Goal: Task Accomplishment & Management: Complete application form

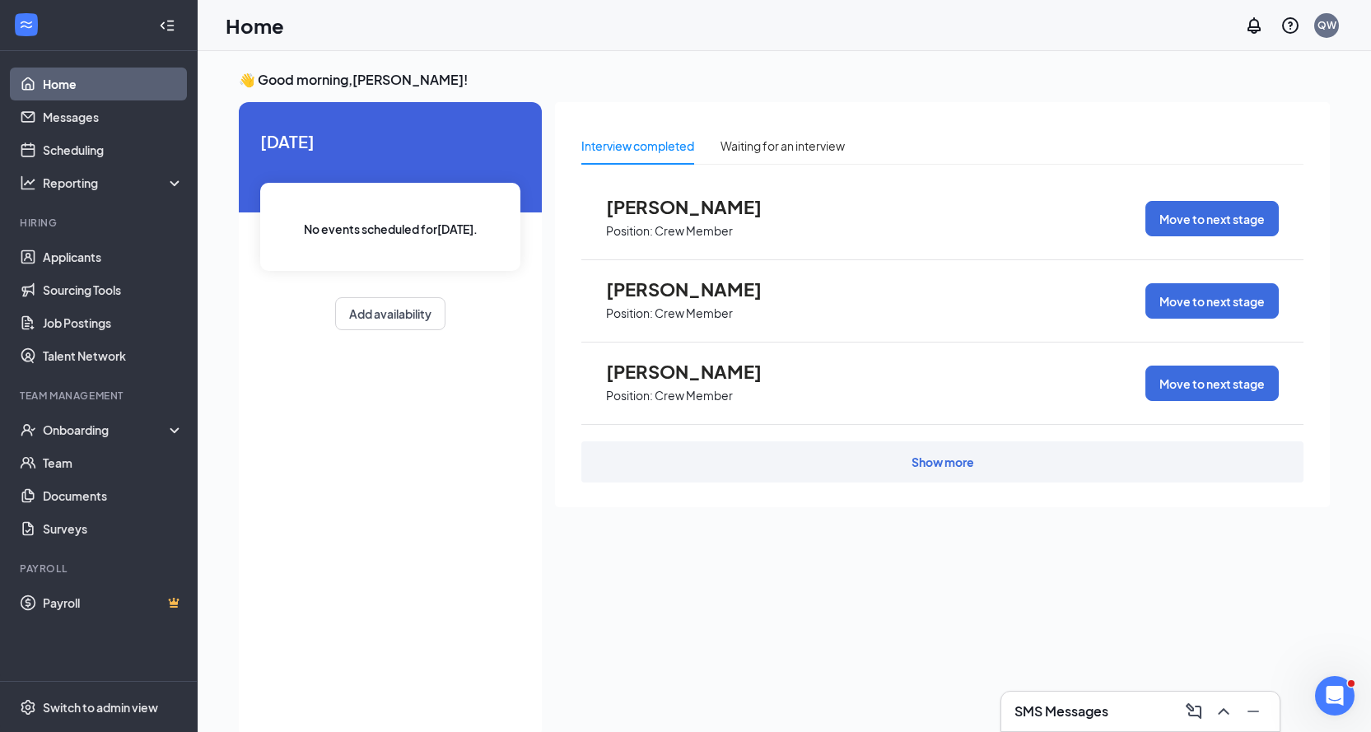
click at [1097, 711] on h3 "SMS Messages" at bounding box center [1062, 712] width 94 height 18
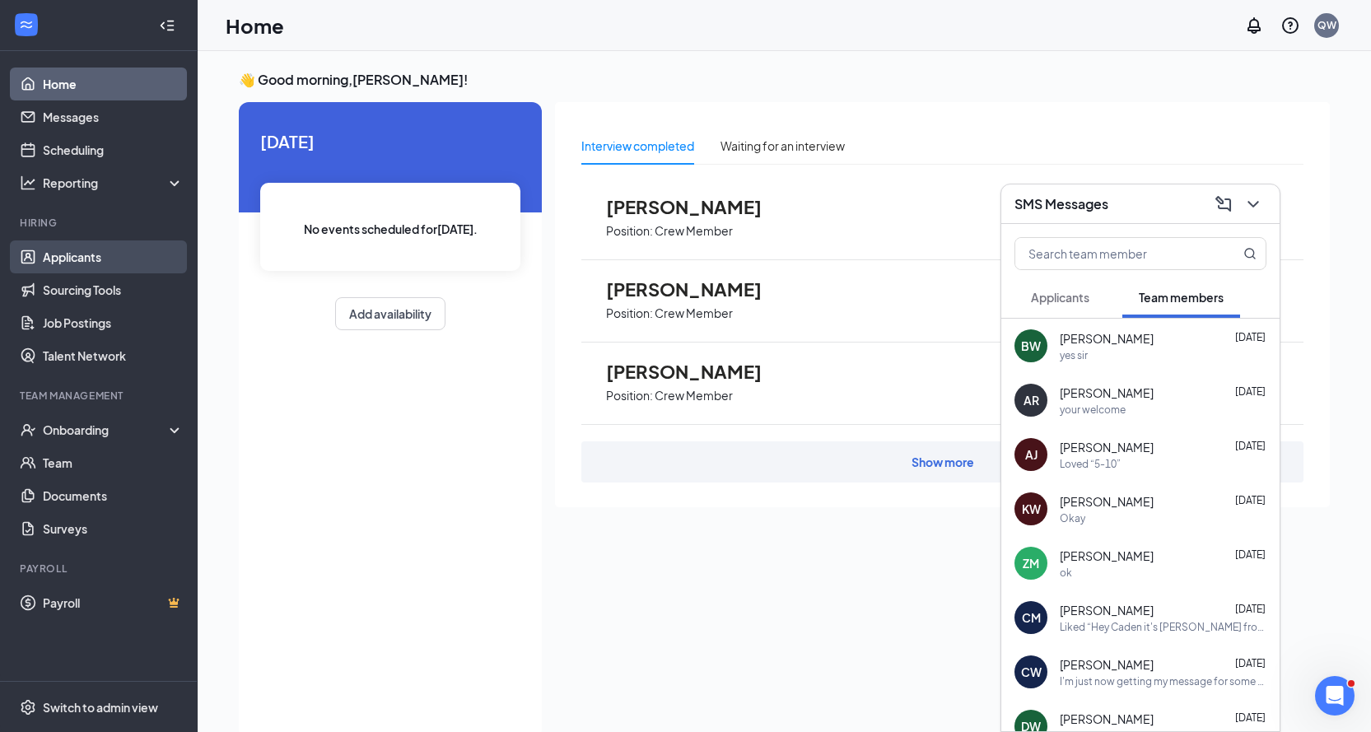
click at [146, 267] on link "Applicants" at bounding box center [113, 257] width 141 height 33
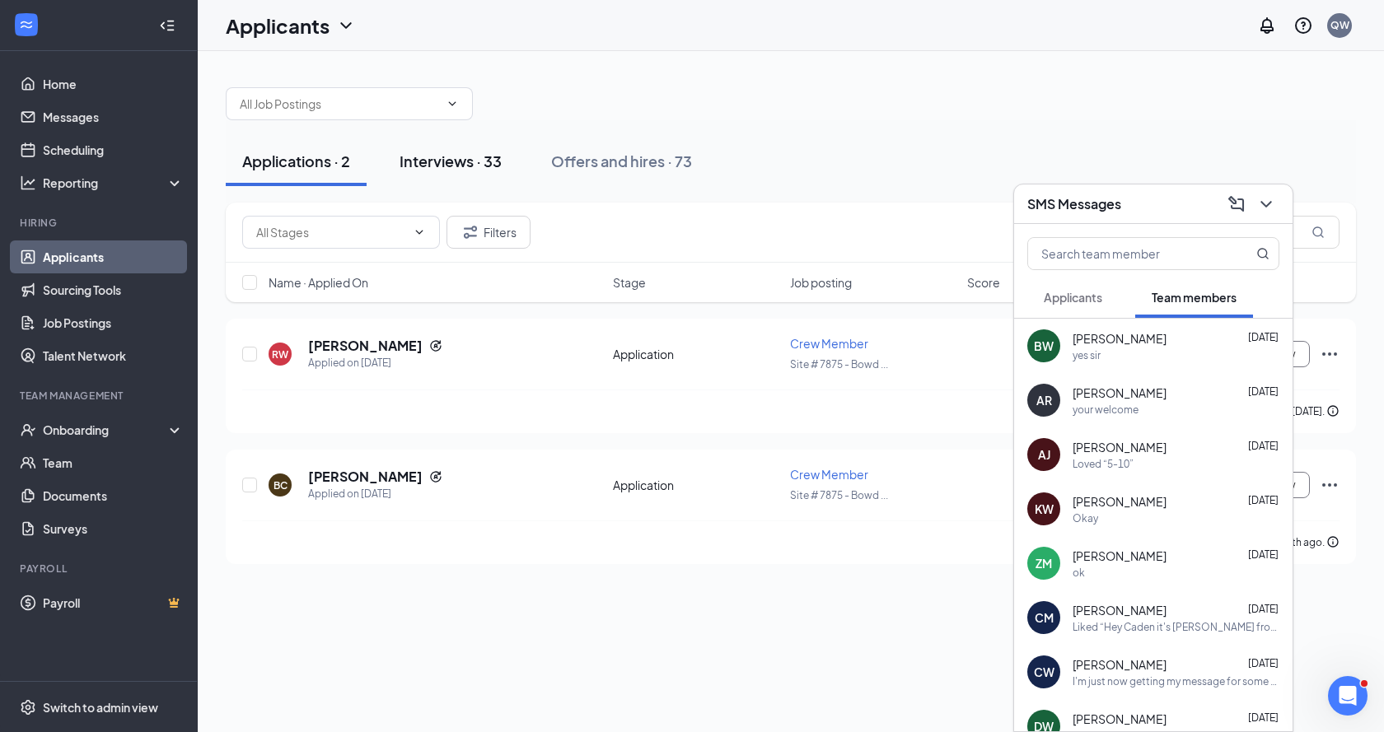
click at [421, 166] on div "Interviews · 33" at bounding box center [451, 161] width 102 height 21
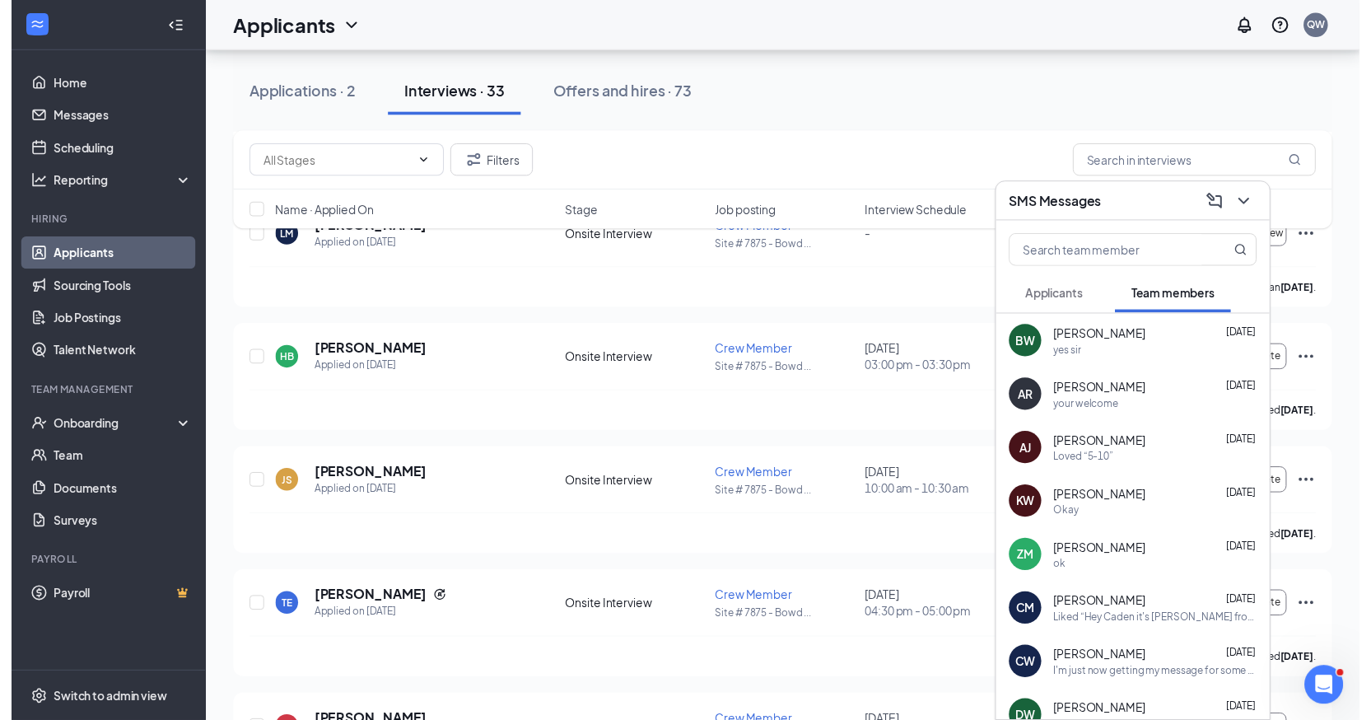
scroll to position [824, 0]
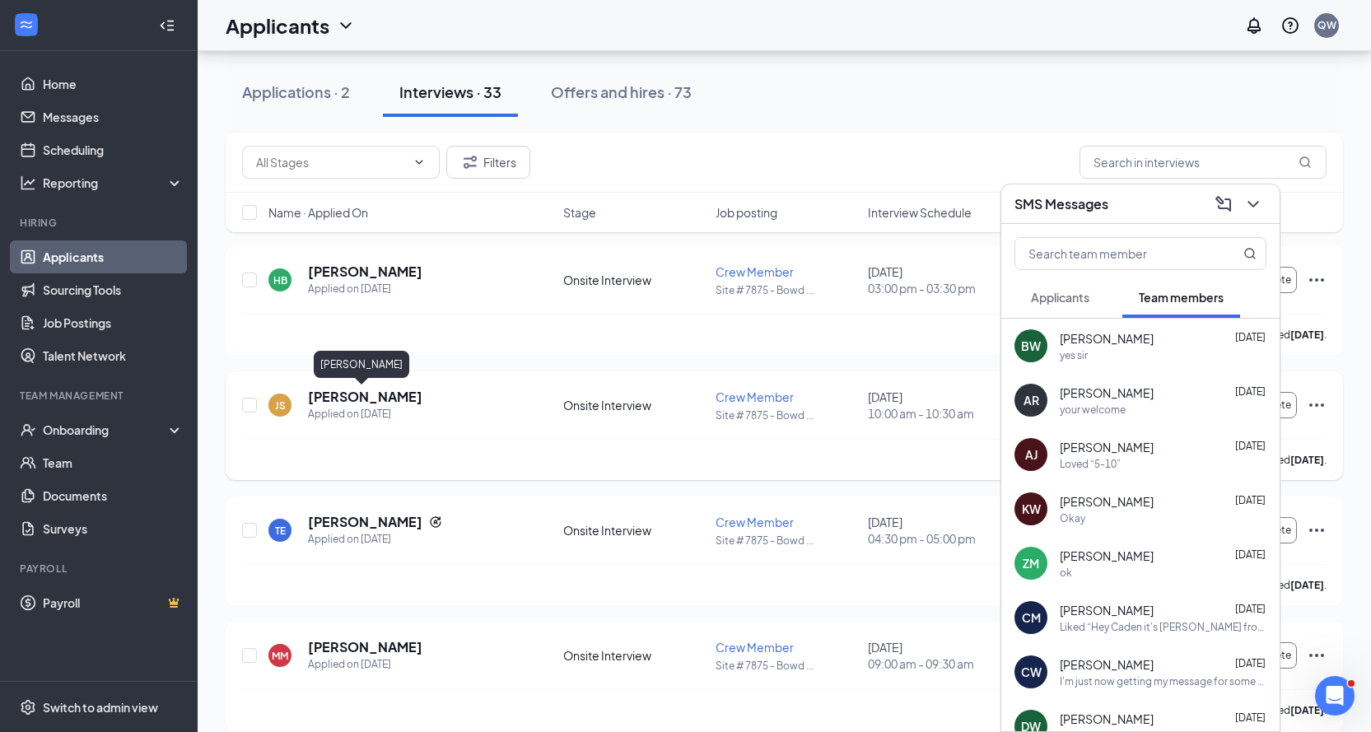
click at [374, 405] on h5 "[PERSON_NAME]" at bounding box center [365, 397] width 114 height 18
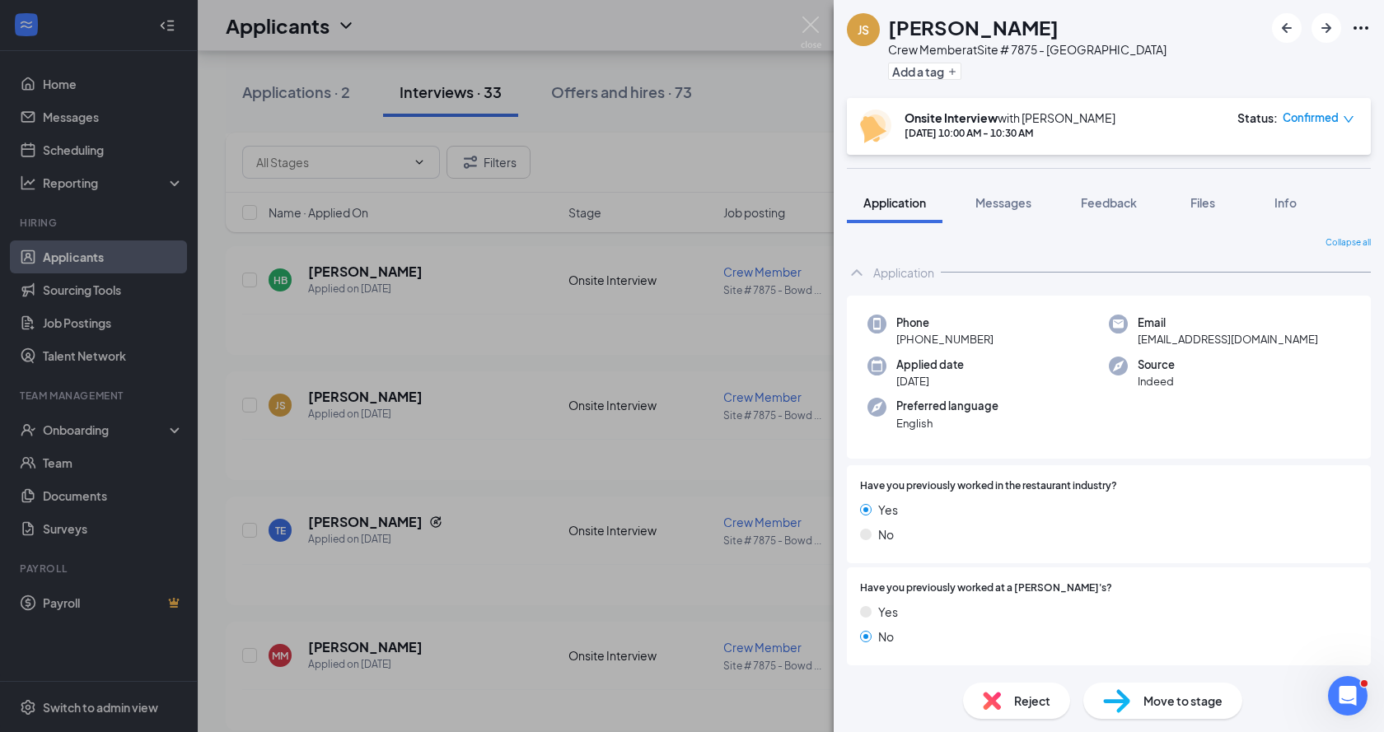
click at [1089, 689] on div "Move to stage" at bounding box center [1162, 701] width 159 height 36
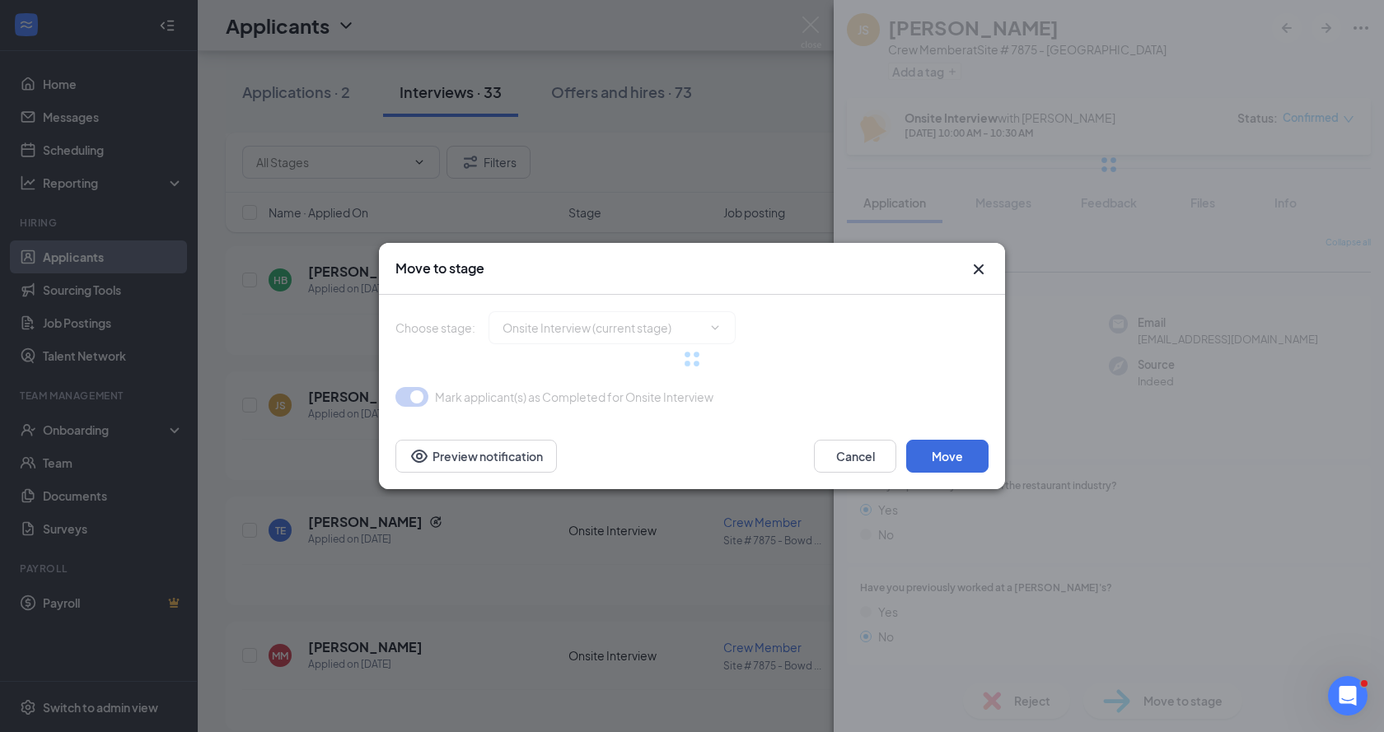
type input "Hiring Complete (final stage)"
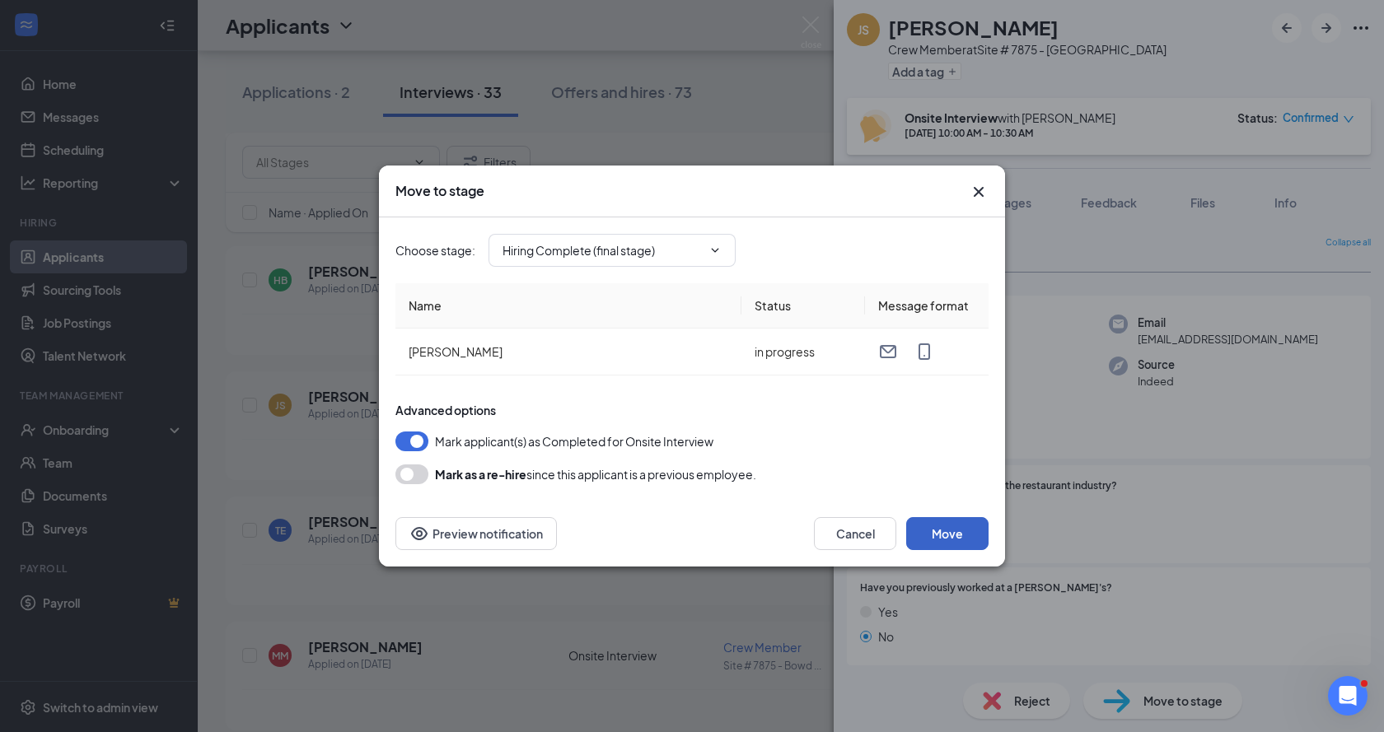
click at [915, 534] on button "Move" at bounding box center [947, 533] width 82 height 33
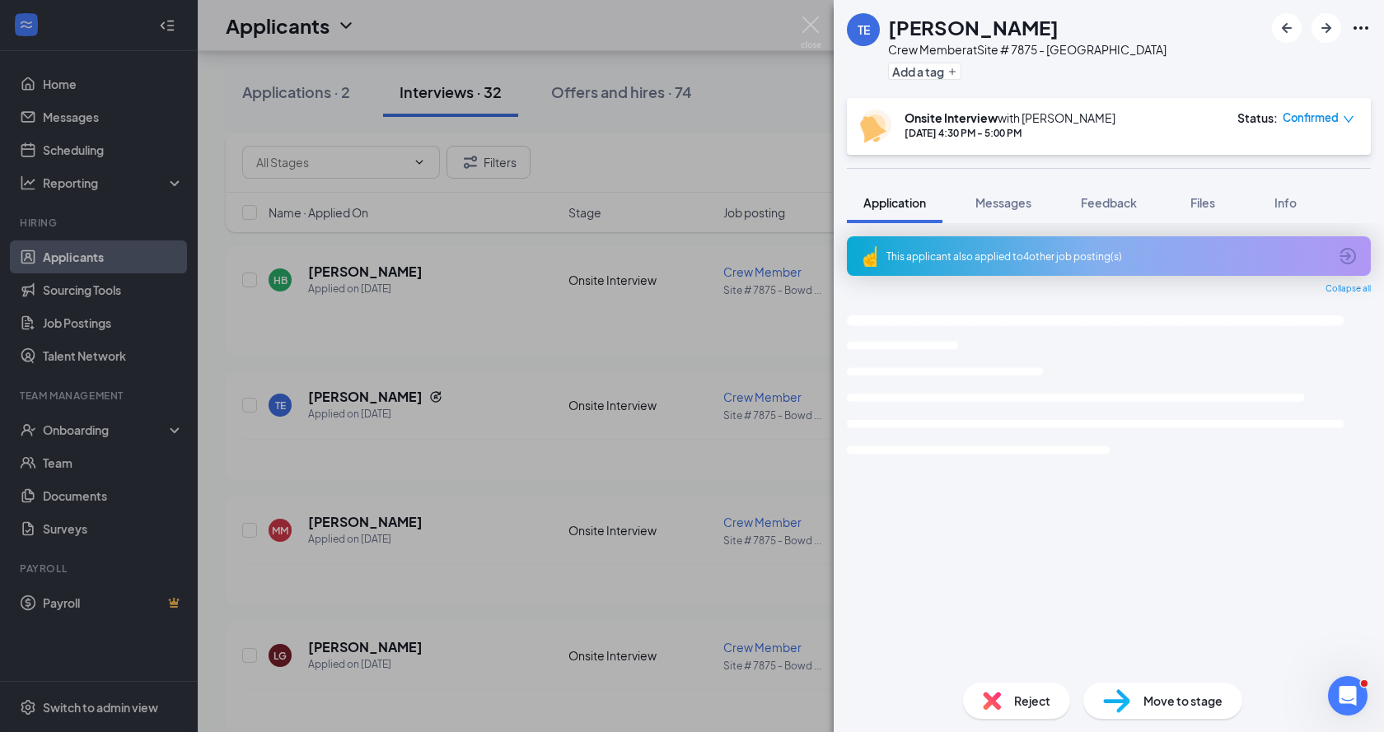
click at [372, 353] on div "TE [PERSON_NAME] Crew Member at Site # 7875 - Bowdon Add a tag Onsite Interview…" at bounding box center [692, 366] width 1384 height 732
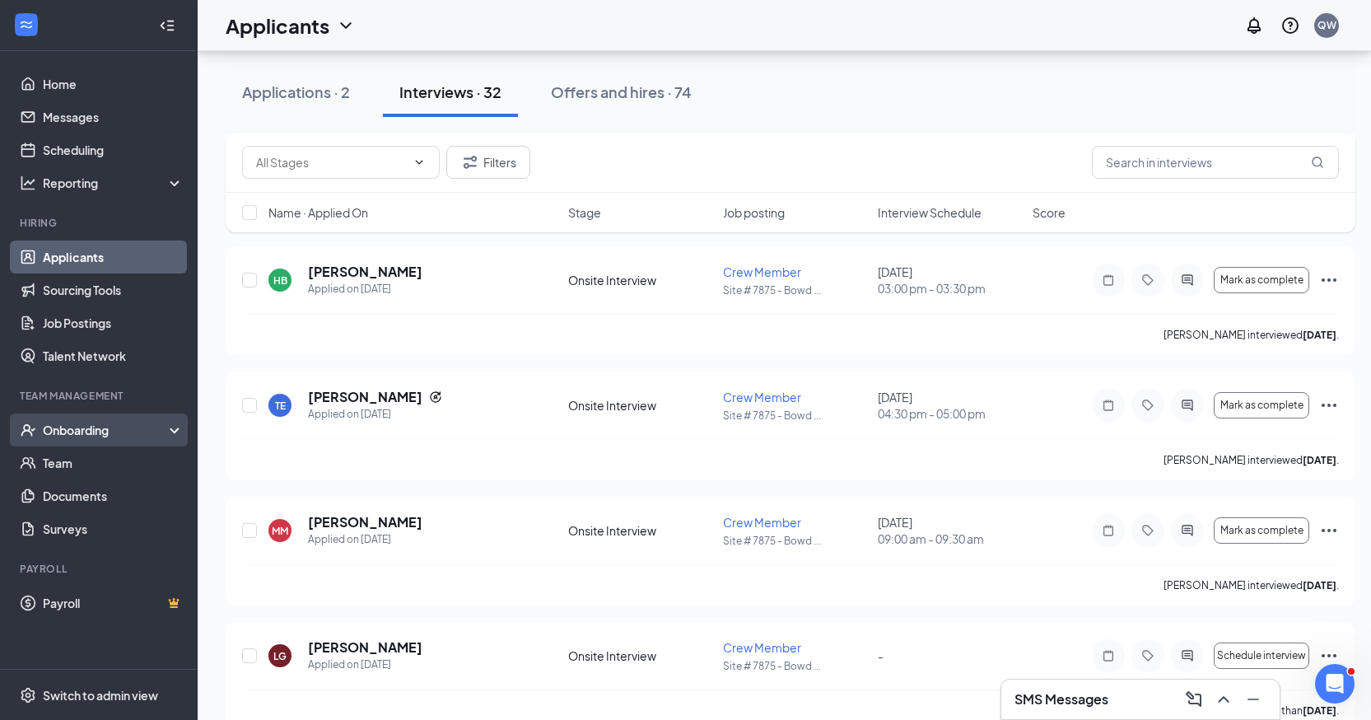
click at [90, 423] on div "Onboarding" at bounding box center [106, 430] width 127 height 16
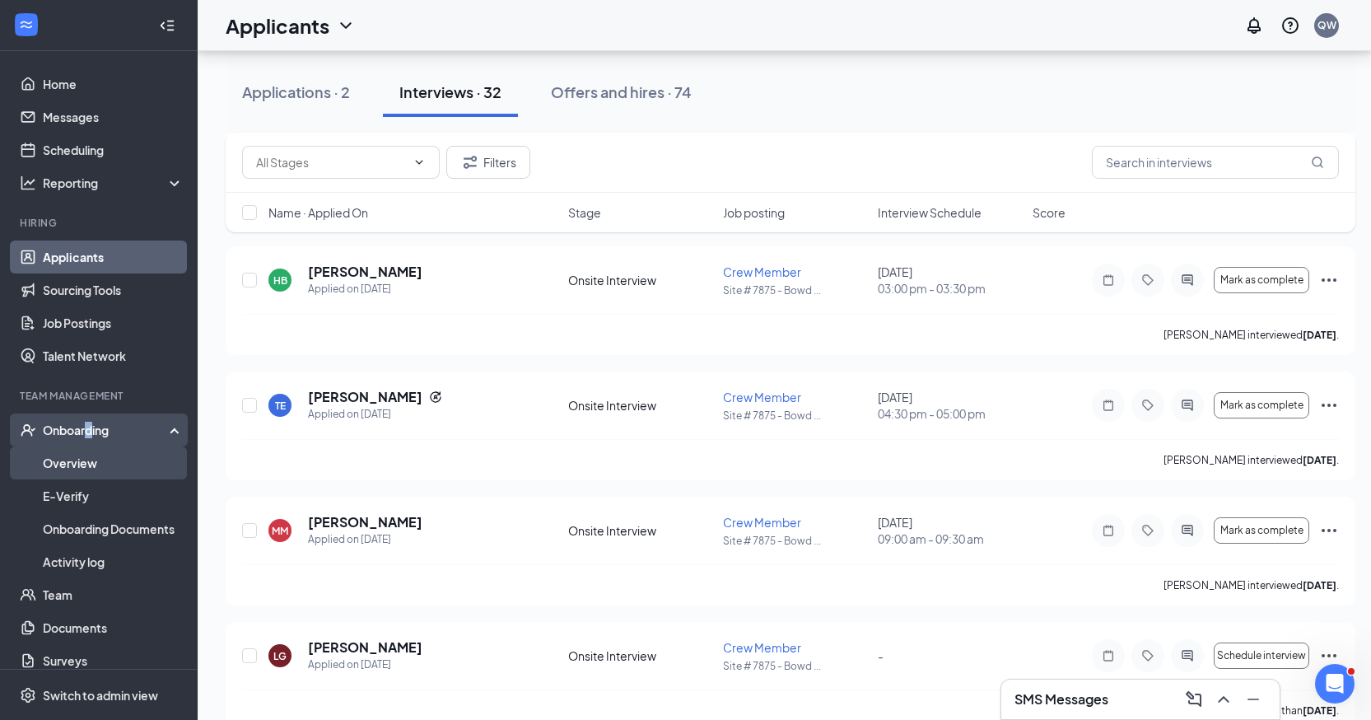
click at [93, 460] on link "Overview" at bounding box center [113, 462] width 141 height 33
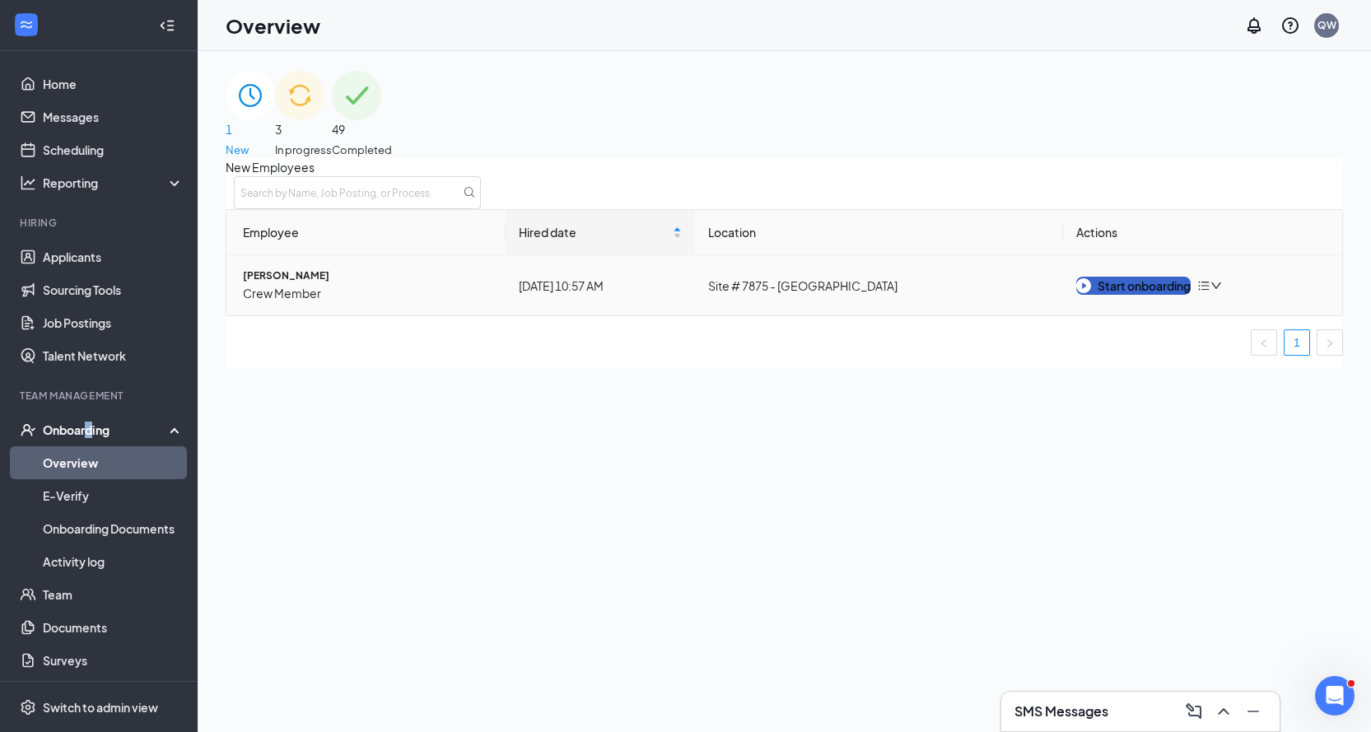
click at [1084, 293] on img "button" at bounding box center [1084, 285] width 15 height 15
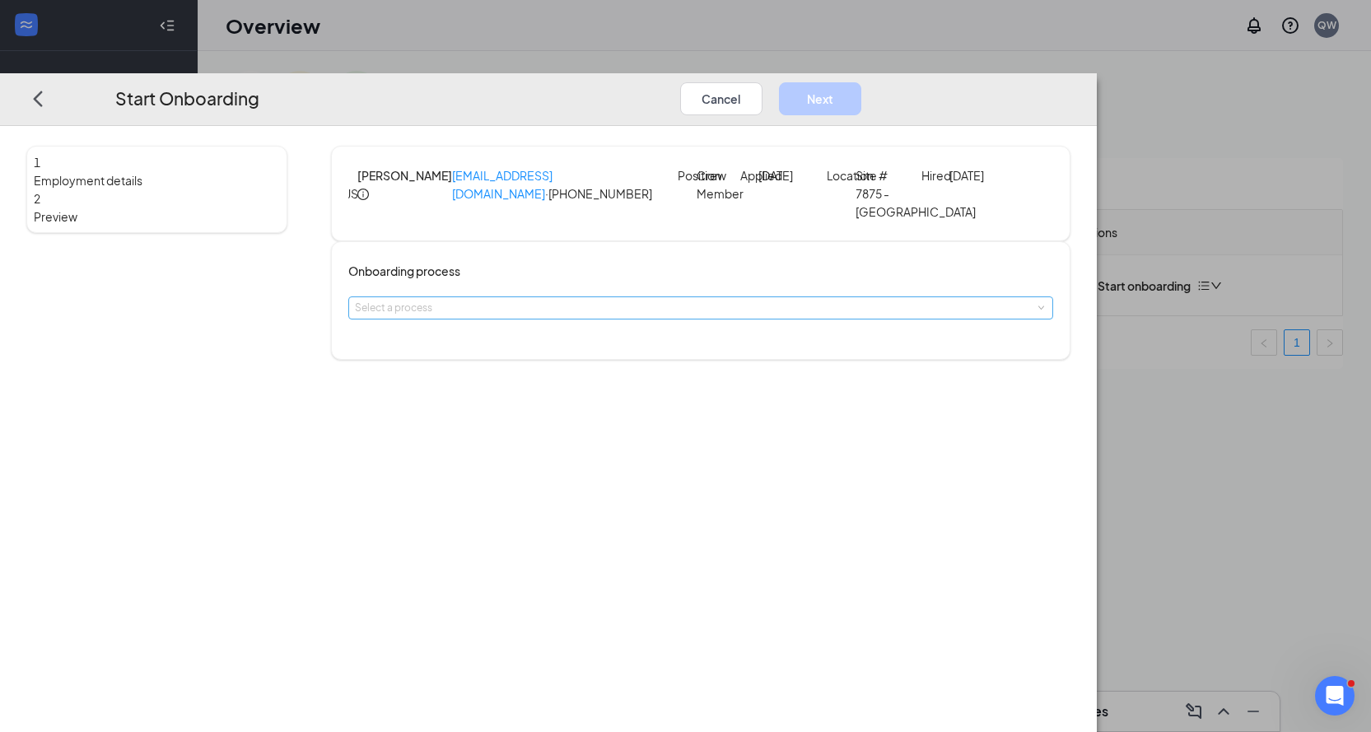
click at [600, 316] on div "Select a process" at bounding box center [697, 308] width 685 height 16
click at [610, 376] on li "Crew Member Onboarding Process" at bounding box center [588, 367] width 270 height 27
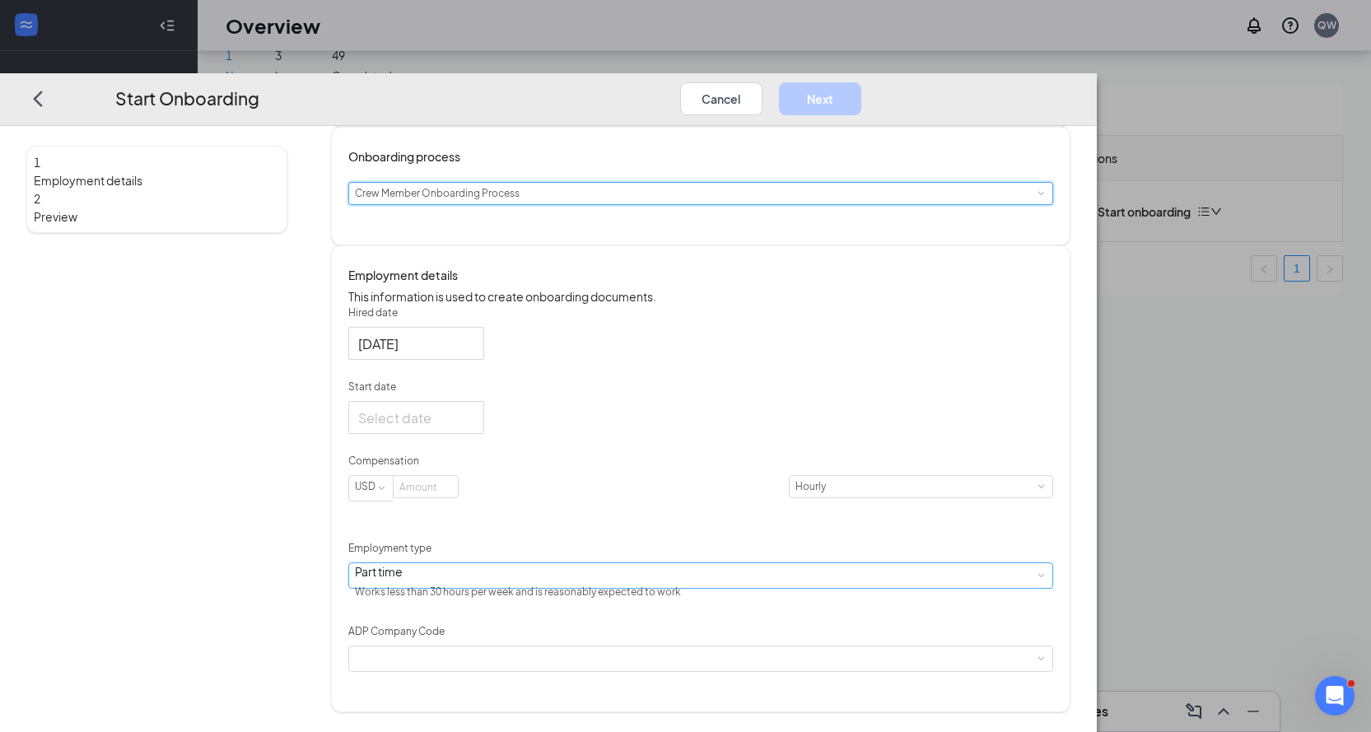
scroll to position [138, 0]
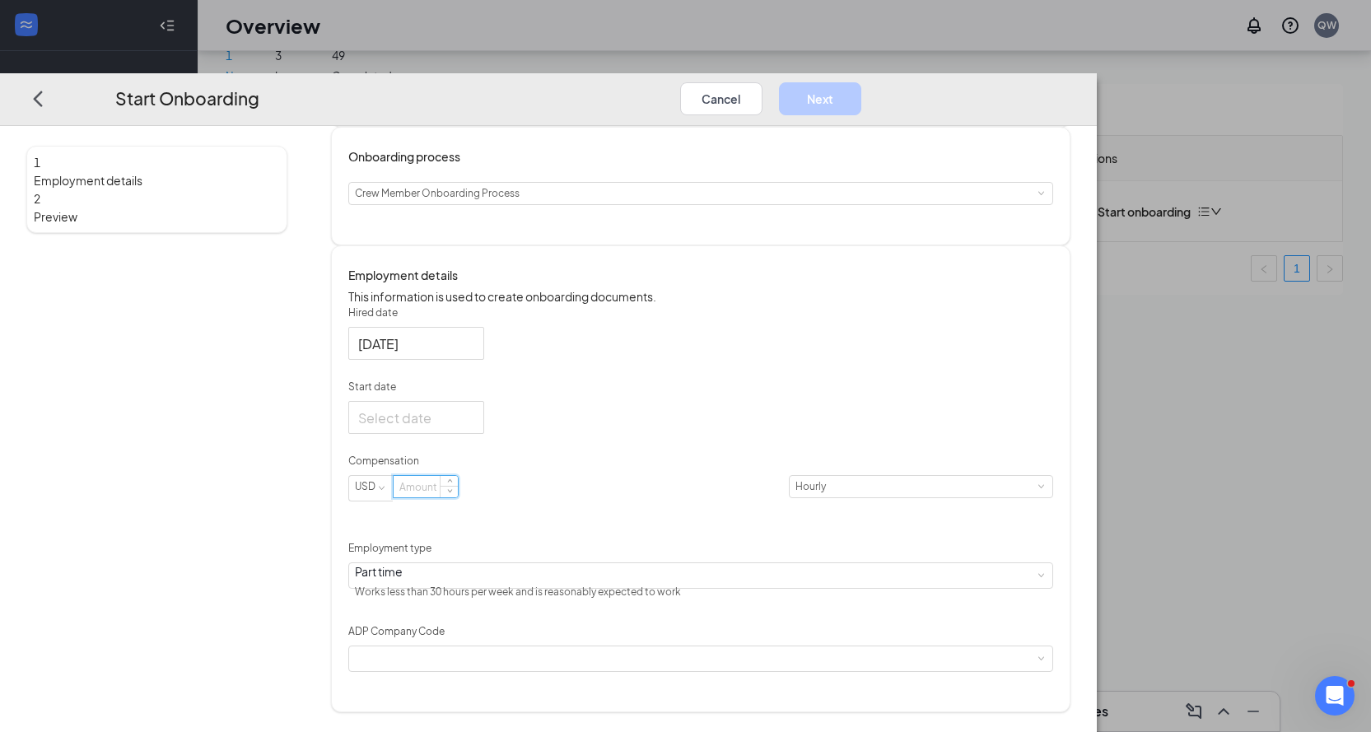
click at [458, 498] on input at bounding box center [426, 486] width 64 height 21
type input "11"
click at [554, 705] on div "Employment details This information is used to create onboarding documents. Hir…" at bounding box center [701, 478] width 740 height 467
click at [552, 671] on div at bounding box center [701, 659] width 692 height 25
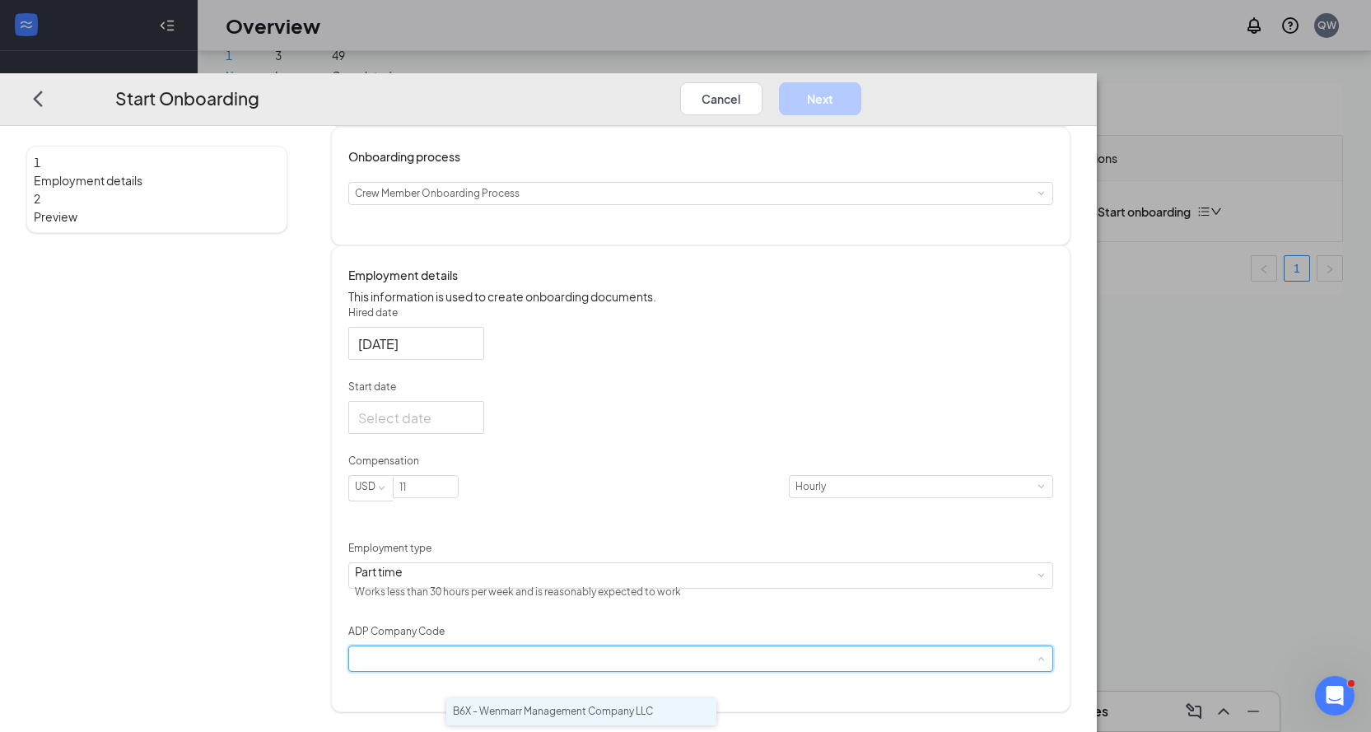
click at [553, 717] on li "B6X - Wenmarr Management Company LLC" at bounding box center [581, 712] width 270 height 27
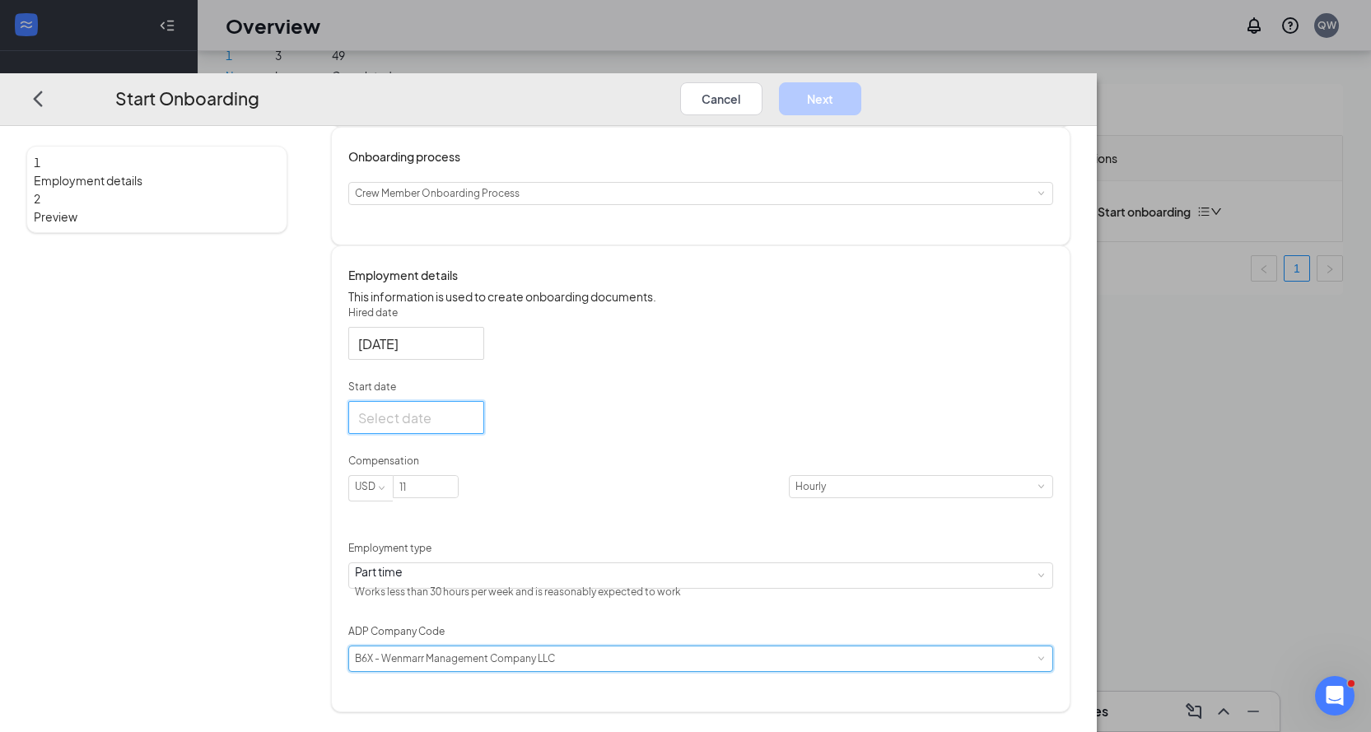
click at [471, 428] on input "Start date" at bounding box center [414, 418] width 113 height 21
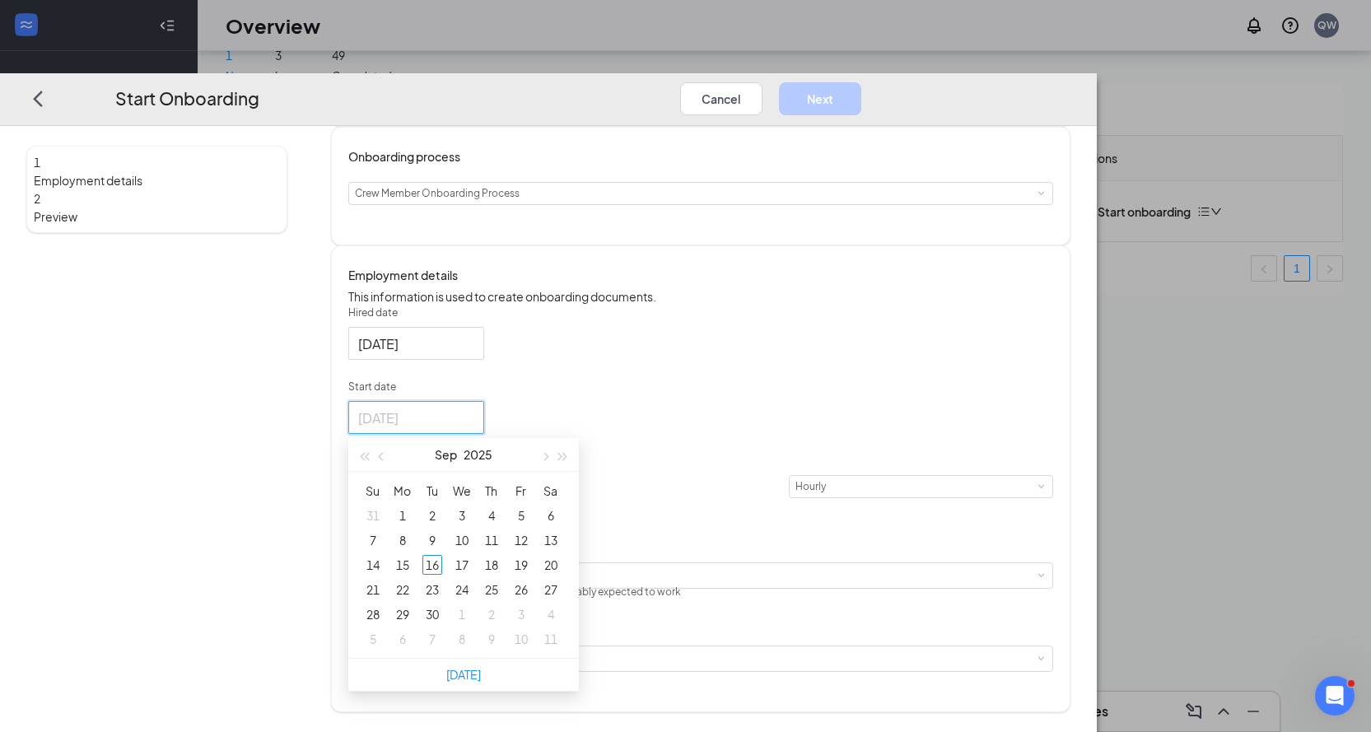
type input "[DATE]"
click at [287, 547] on div "1 Employment details 2 Preview" at bounding box center [156, 371] width 261 height 681
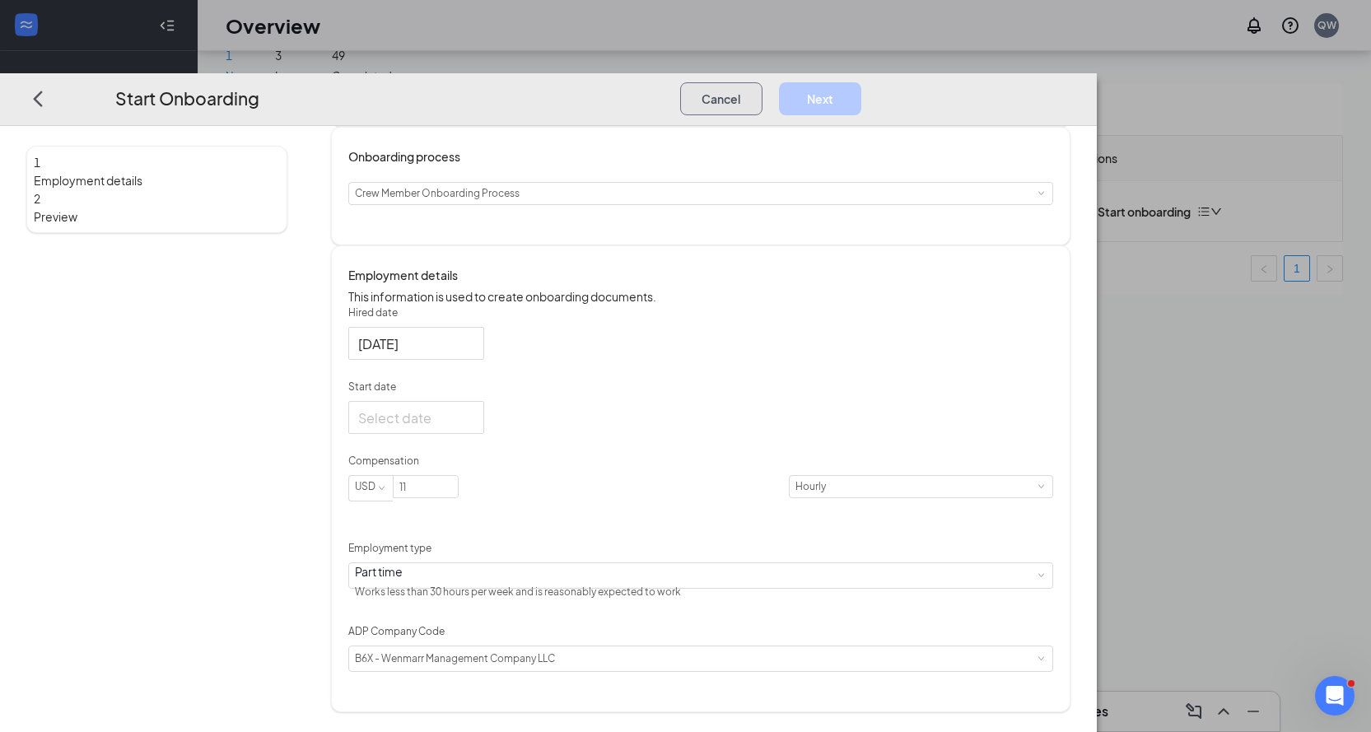
click at [763, 82] on button "Cancel" at bounding box center [721, 98] width 82 height 33
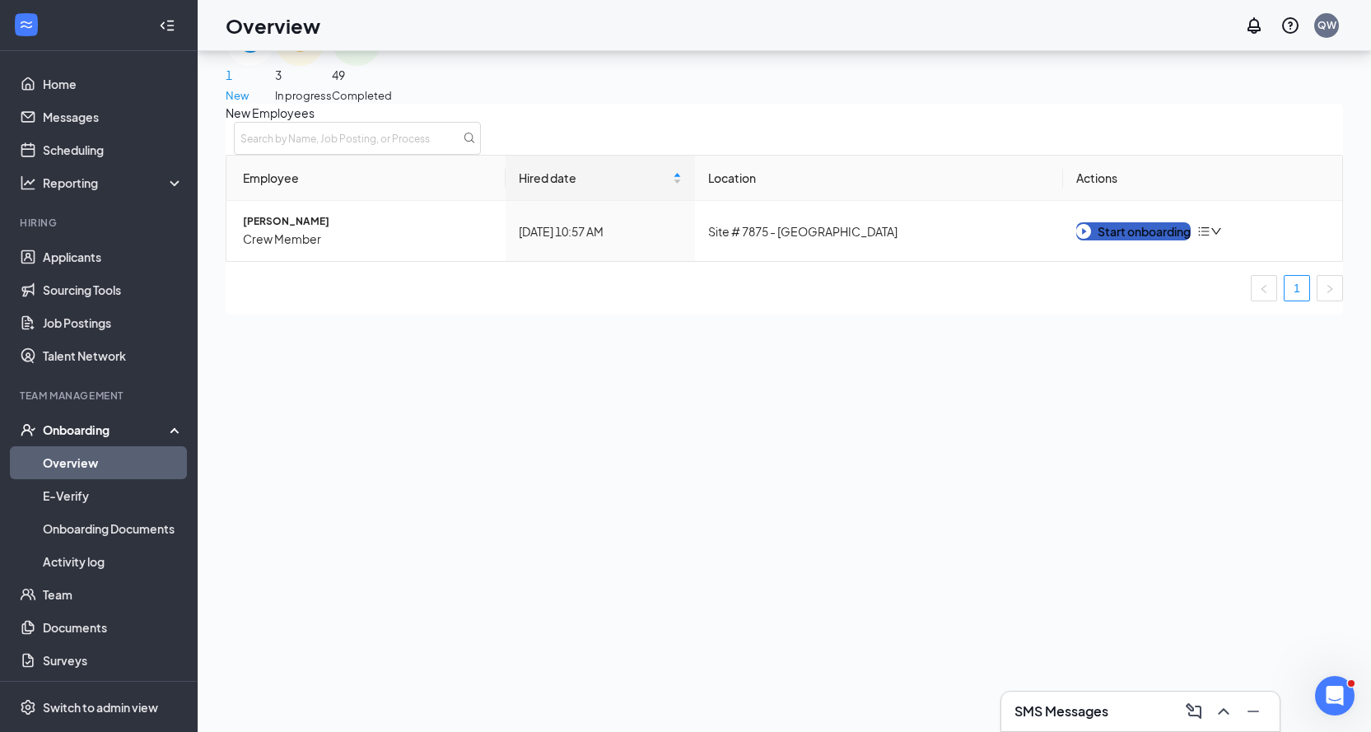
scroll to position [0, 0]
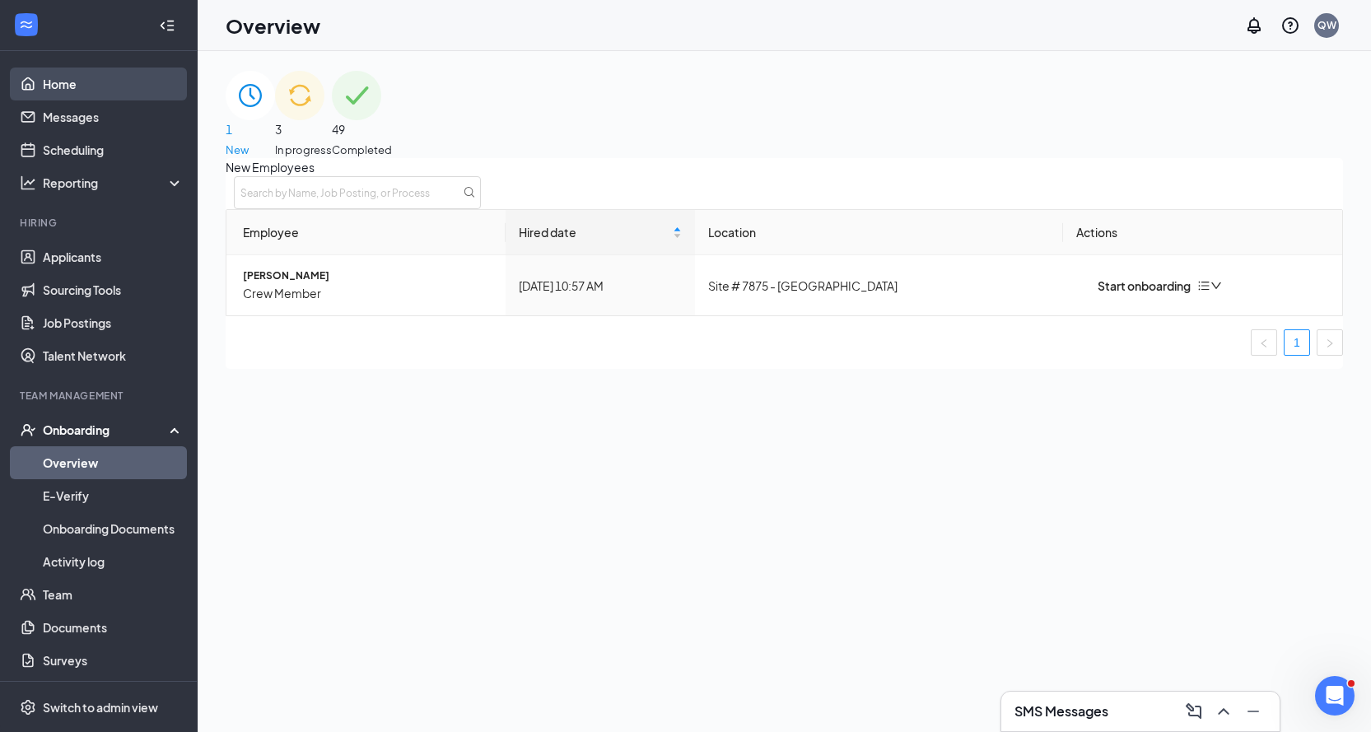
click at [96, 90] on link "Home" at bounding box center [113, 84] width 141 height 33
